Goal: Check status: Check status

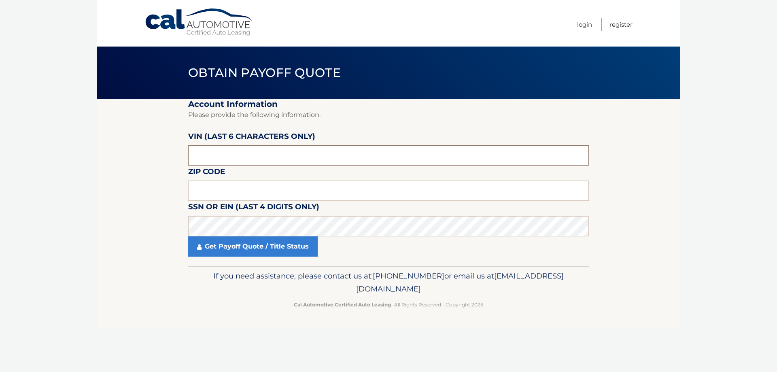
click at [249, 155] on input "text" at bounding box center [388, 155] width 400 height 20
type input "194293"
click at [240, 197] on input "text" at bounding box center [388, 190] width 400 height 20
type input "10710"
click at [232, 244] on link "Get Payoff Quote / Title Status" at bounding box center [252, 246] width 129 height 20
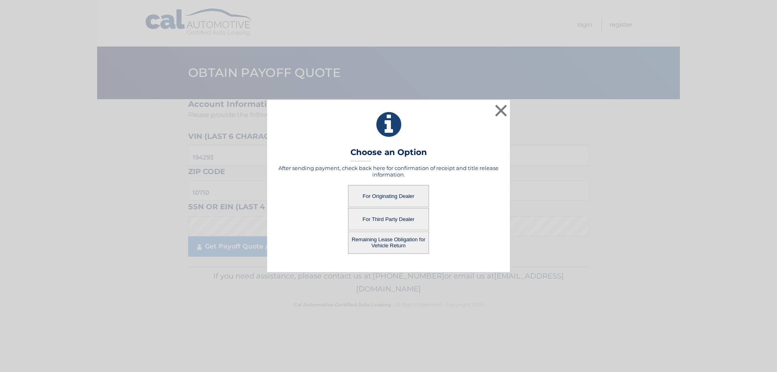
click at [365, 197] on button "For Originating Dealer" at bounding box center [388, 196] width 81 height 22
click at [383, 193] on button "For Originating Dealer" at bounding box center [388, 196] width 81 height 22
